Goal: Find specific page/section: Find specific page/section

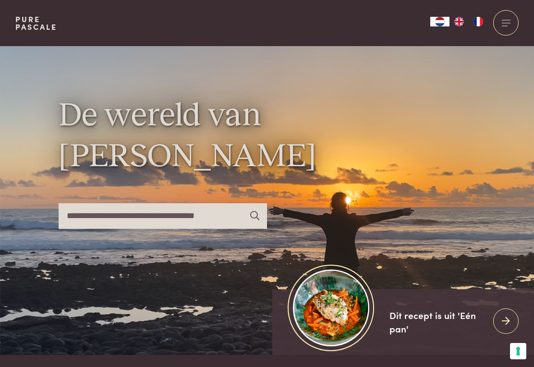
click at [506, 29] on div at bounding box center [505, 22] width 25 height 25
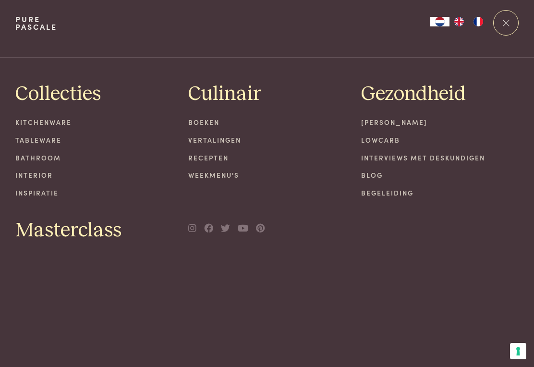
click at [209, 118] on link "Boeken" at bounding box center [267, 122] width 158 height 10
click at [208, 122] on link "Boeken" at bounding box center [267, 122] width 158 height 10
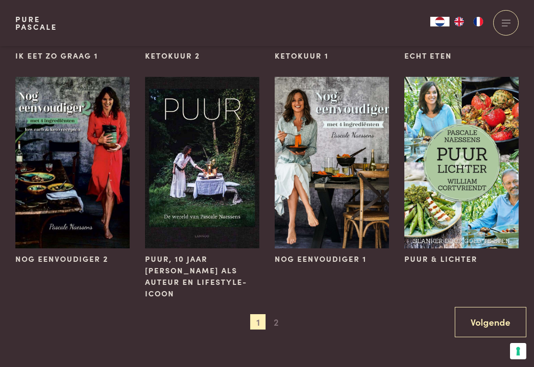
click at [277, 314] on span "2" at bounding box center [276, 321] width 15 height 15
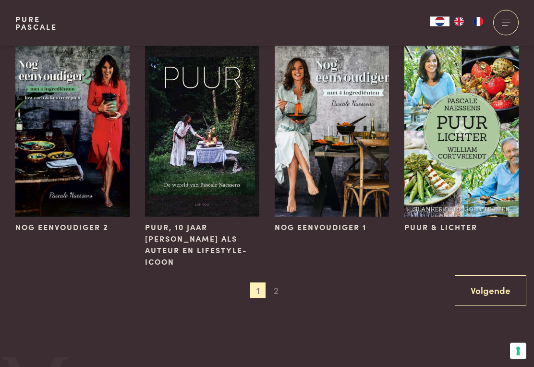
click at [502, 282] on link "Volgende" at bounding box center [491, 291] width 72 height 30
